Goal: Contribute content: Share content

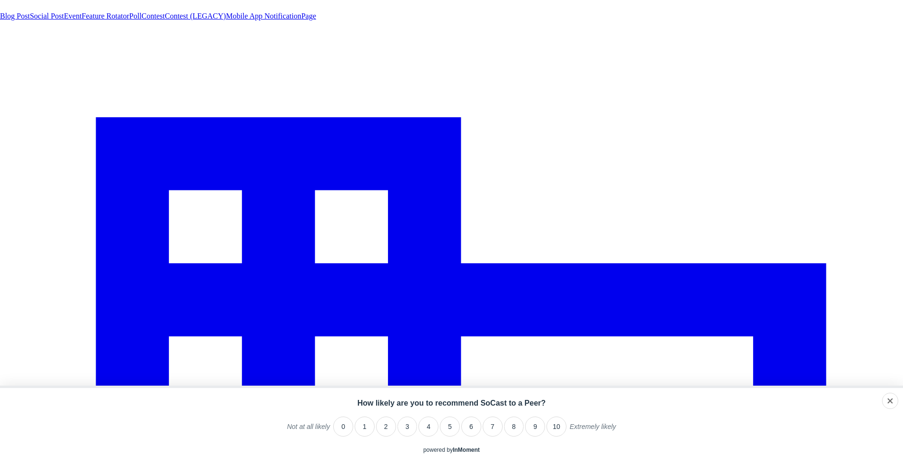
click at [64, 20] on span "Social Post" at bounding box center [47, 16] width 34 height 8
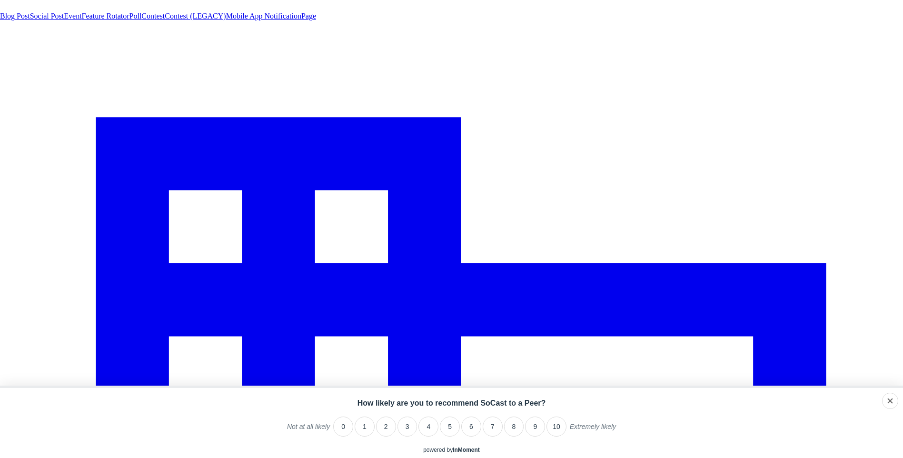
click at [64, 20] on span "Social Post" at bounding box center [47, 16] width 34 height 8
